Goal: Task Accomplishment & Management: Manage account settings

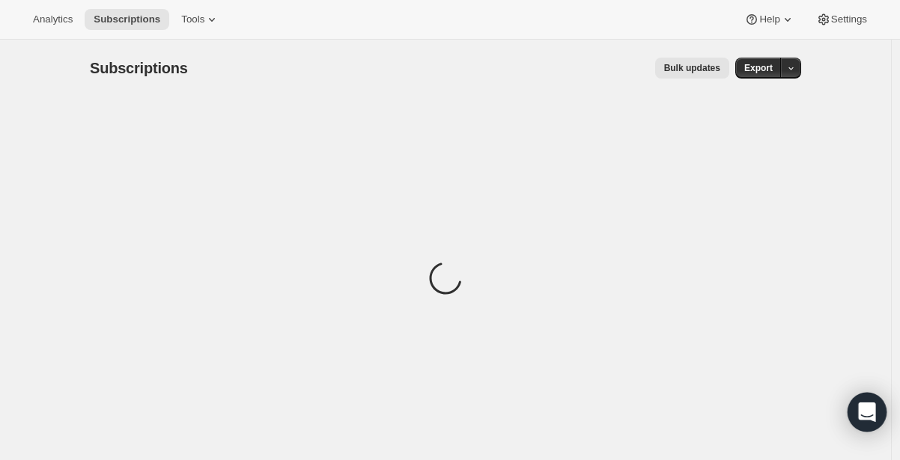
click at [871, 417] on icon "Open Intercom Messenger" at bounding box center [866, 412] width 17 height 19
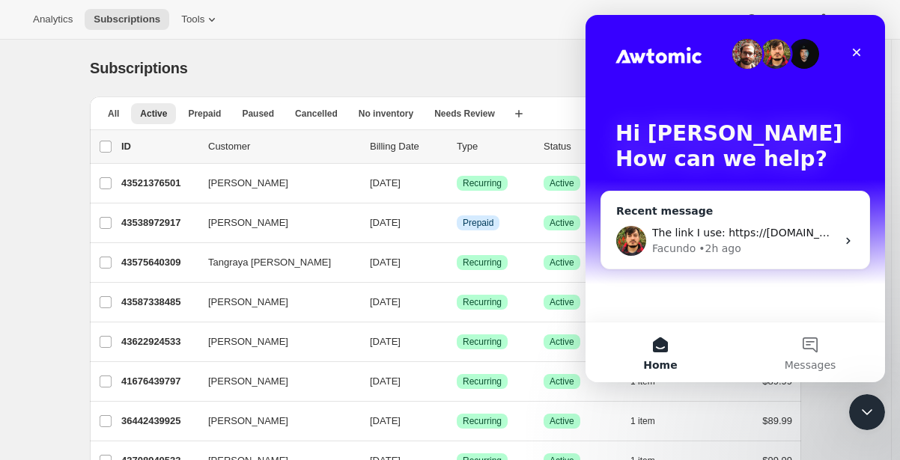
click at [681, 237] on span "The link I use: https://[DOMAIN_NAME]/to/xT7Vov00?first_name={{first_name}}&ema…" at bounding box center [916, 233] width 528 height 12
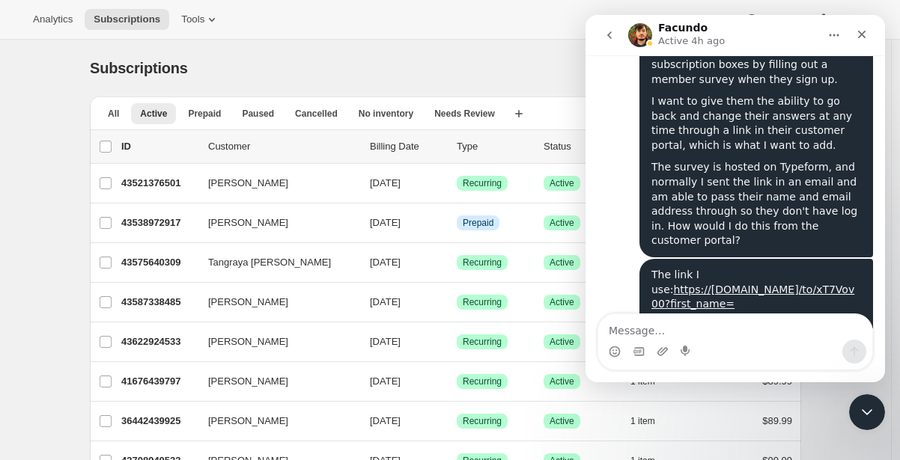
scroll to position [1043, 0]
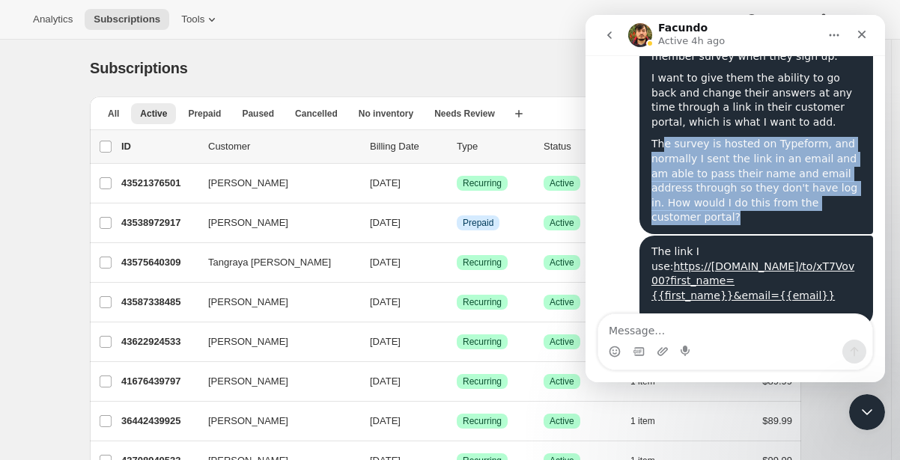
drag, startPoint x: 655, startPoint y: 132, endPoint x: 842, endPoint y: 190, distance: 196.0
click at [842, 190] on div "The survey is hosted on Typeform, and normally I sent the link in an email and …" at bounding box center [756, 181] width 210 height 88
click at [812, 188] on div "The survey is hosted on Typeform, and normally I sent the link in an email and …" at bounding box center [756, 181] width 210 height 88
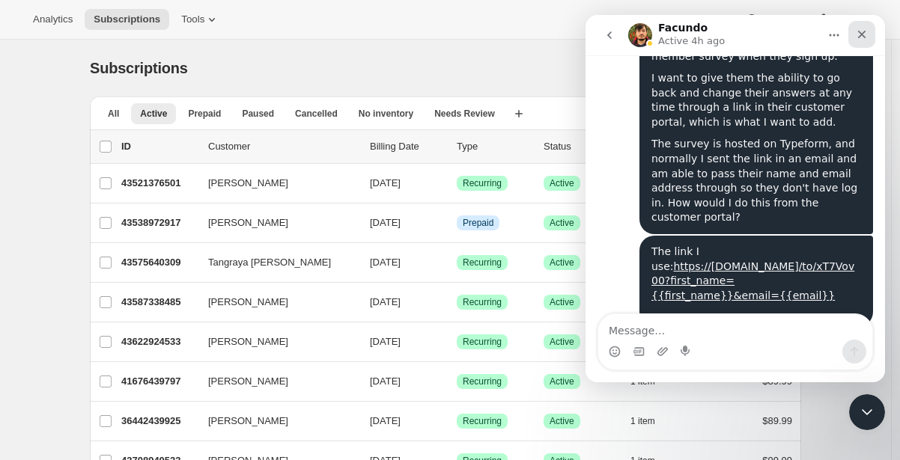
click at [862, 41] on div "Close" at bounding box center [861, 34] width 27 height 27
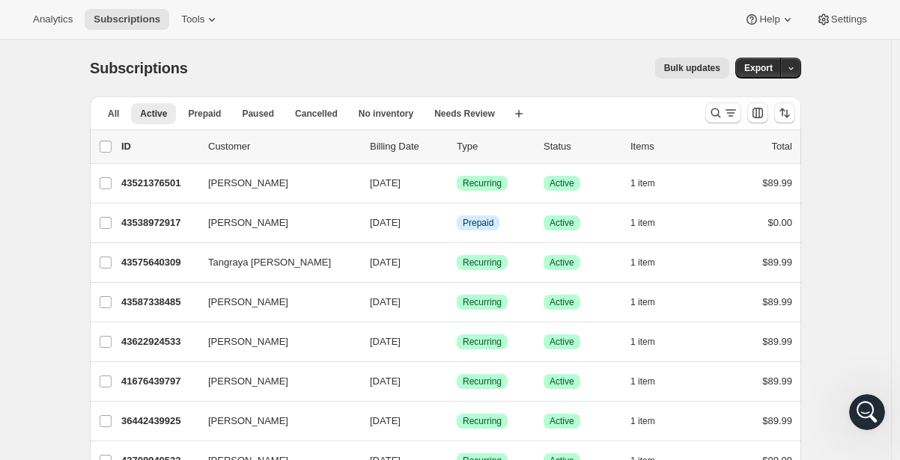
scroll to position [0, 0]
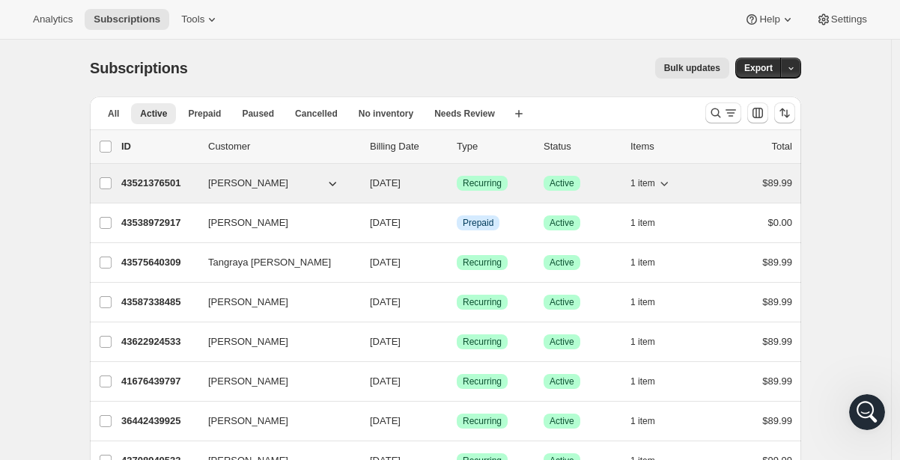
click at [165, 181] on p "43521376501" at bounding box center [158, 183] width 75 height 15
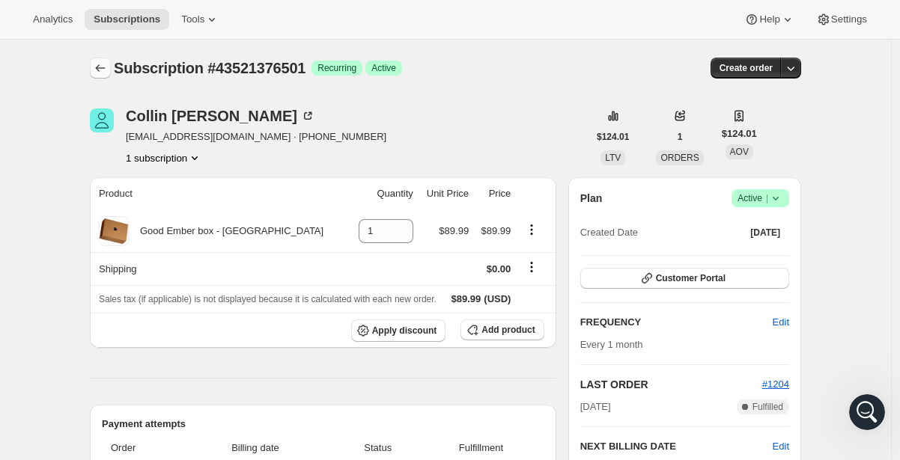
click at [99, 65] on icon "Subscriptions" at bounding box center [100, 68] width 15 height 15
